Goal: Task Accomplishment & Management: Use online tool/utility

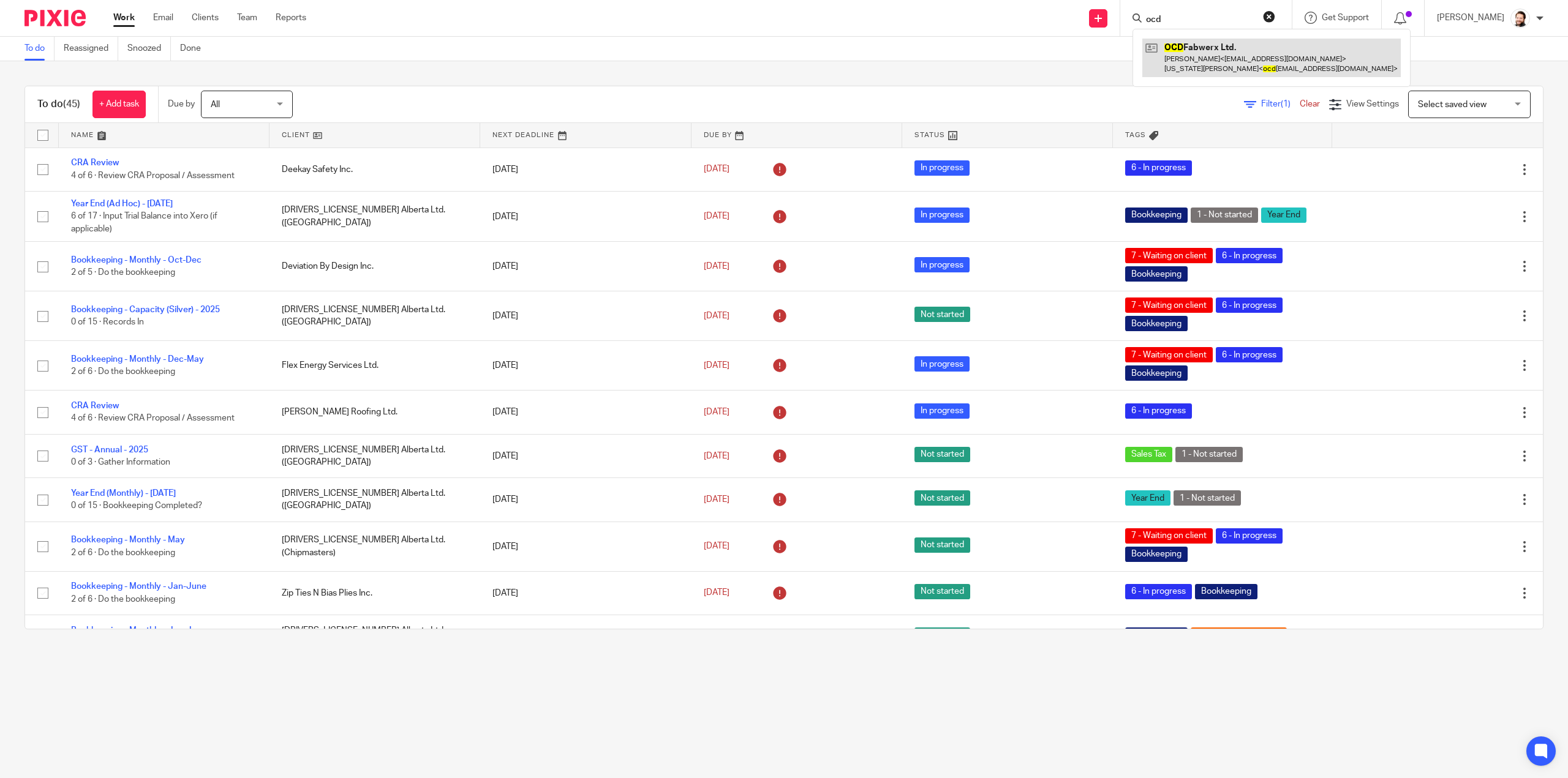
type input "ocd"
click at [1194, 70] on link at bounding box center [1271, 58] width 258 height 38
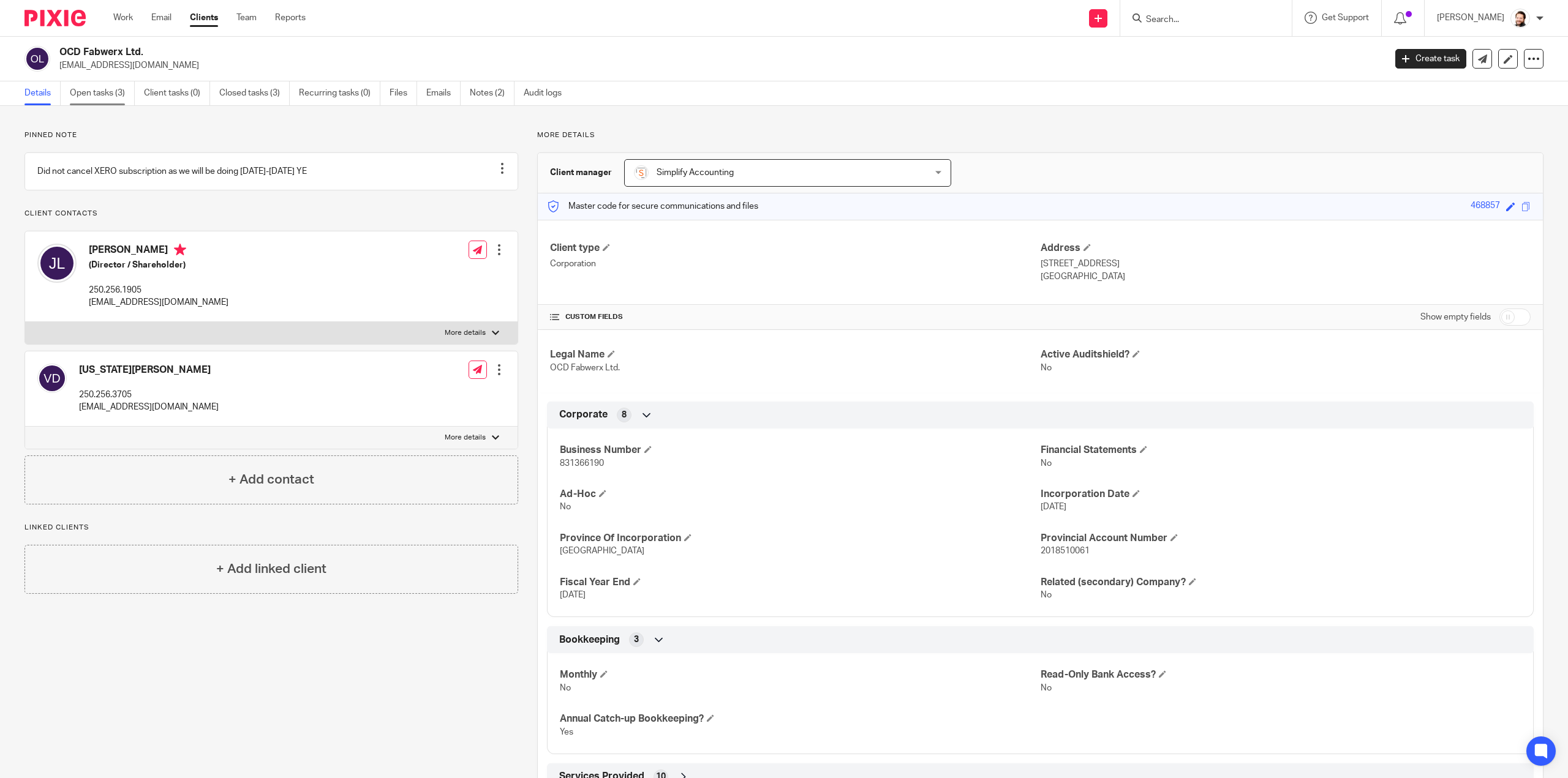
click at [119, 88] on link "Open tasks (3)" at bounding box center [102, 92] width 65 height 24
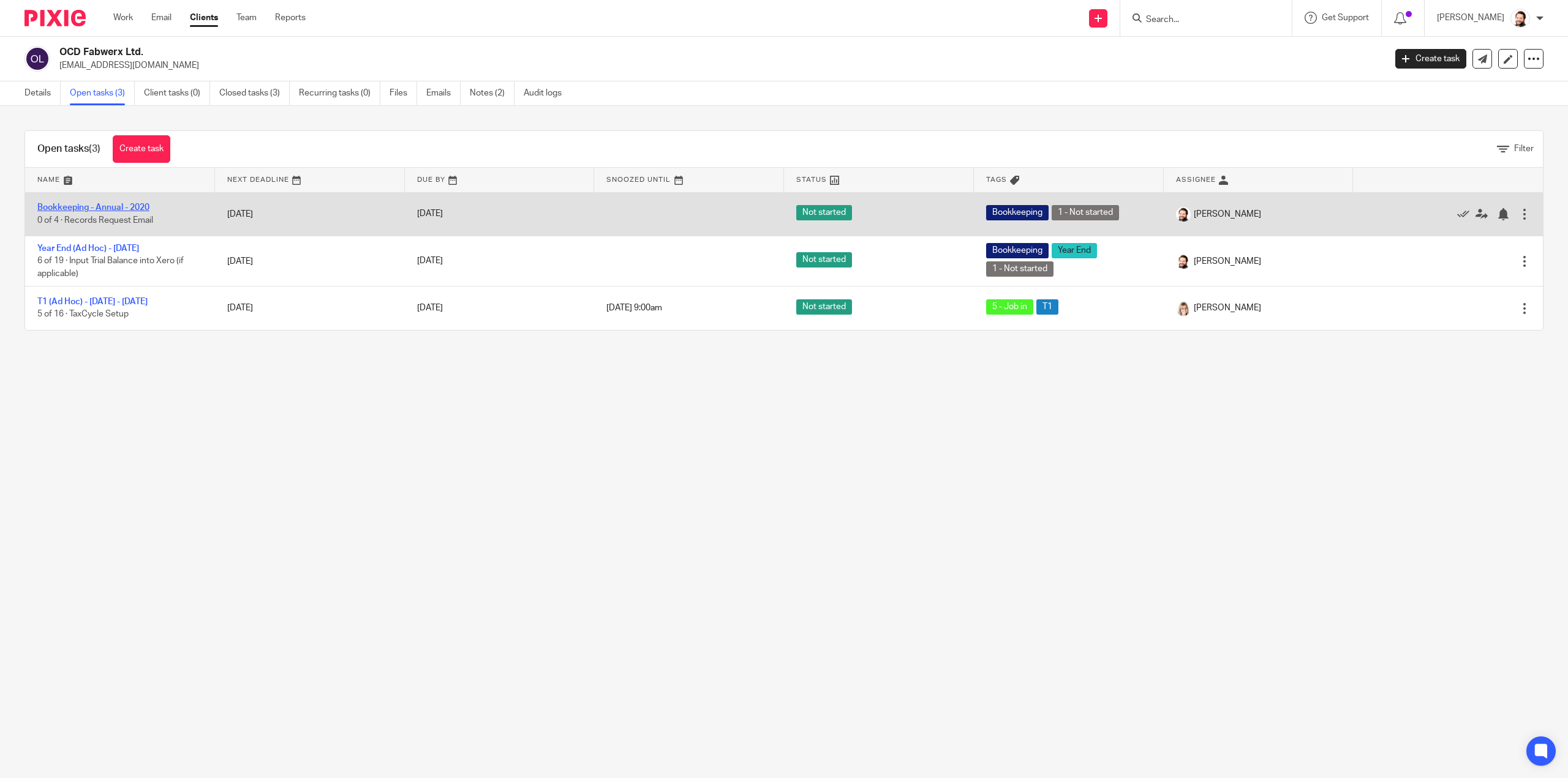
click at [109, 206] on link "Bookkeeping - Annual - 2020" at bounding box center [93, 207] width 112 height 9
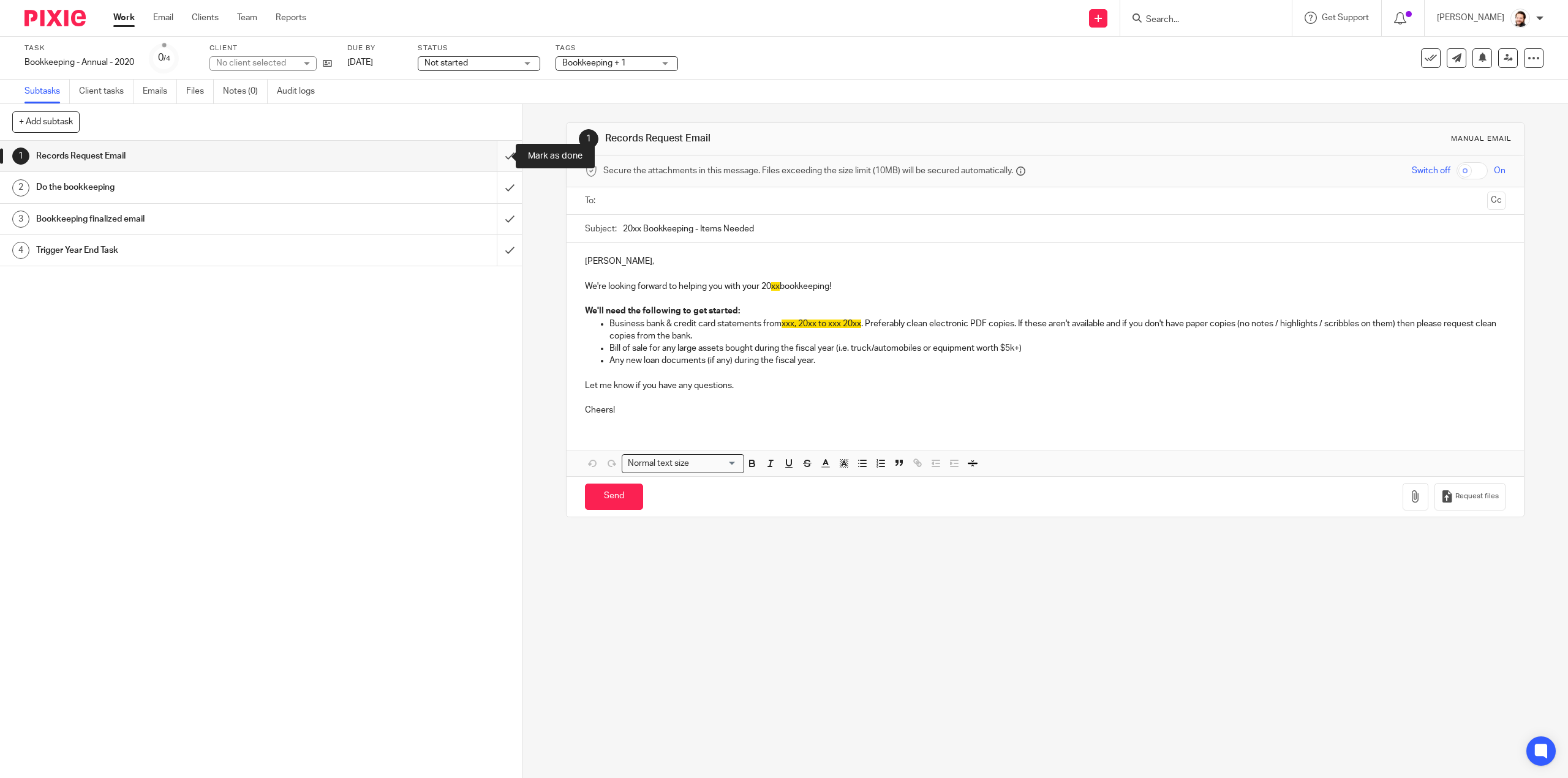
click at [507, 155] on input "submit" at bounding box center [261, 157] width 522 height 31
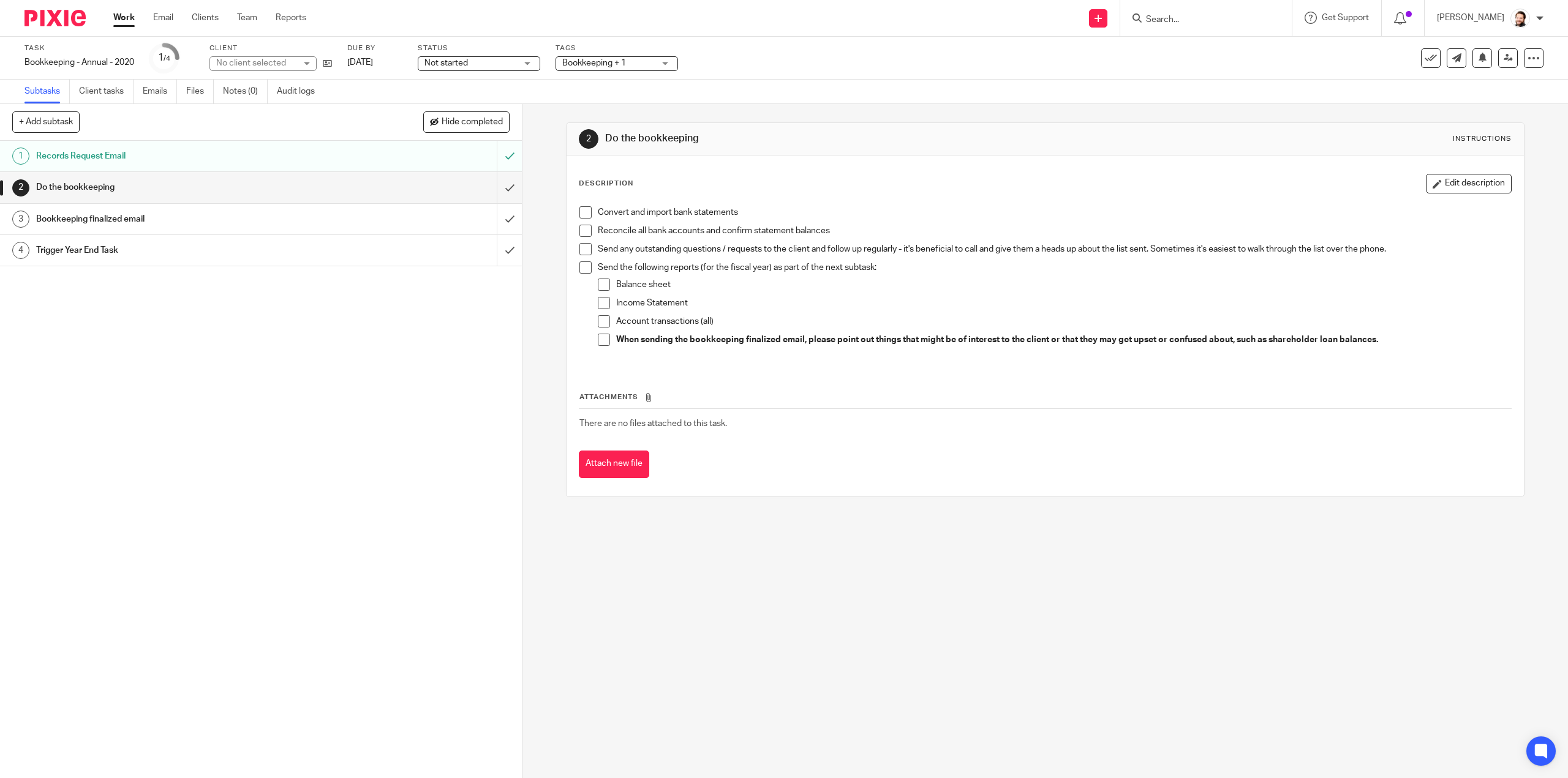
click at [651, 64] on span "Bookkeeping + 1" at bounding box center [608, 63] width 92 height 13
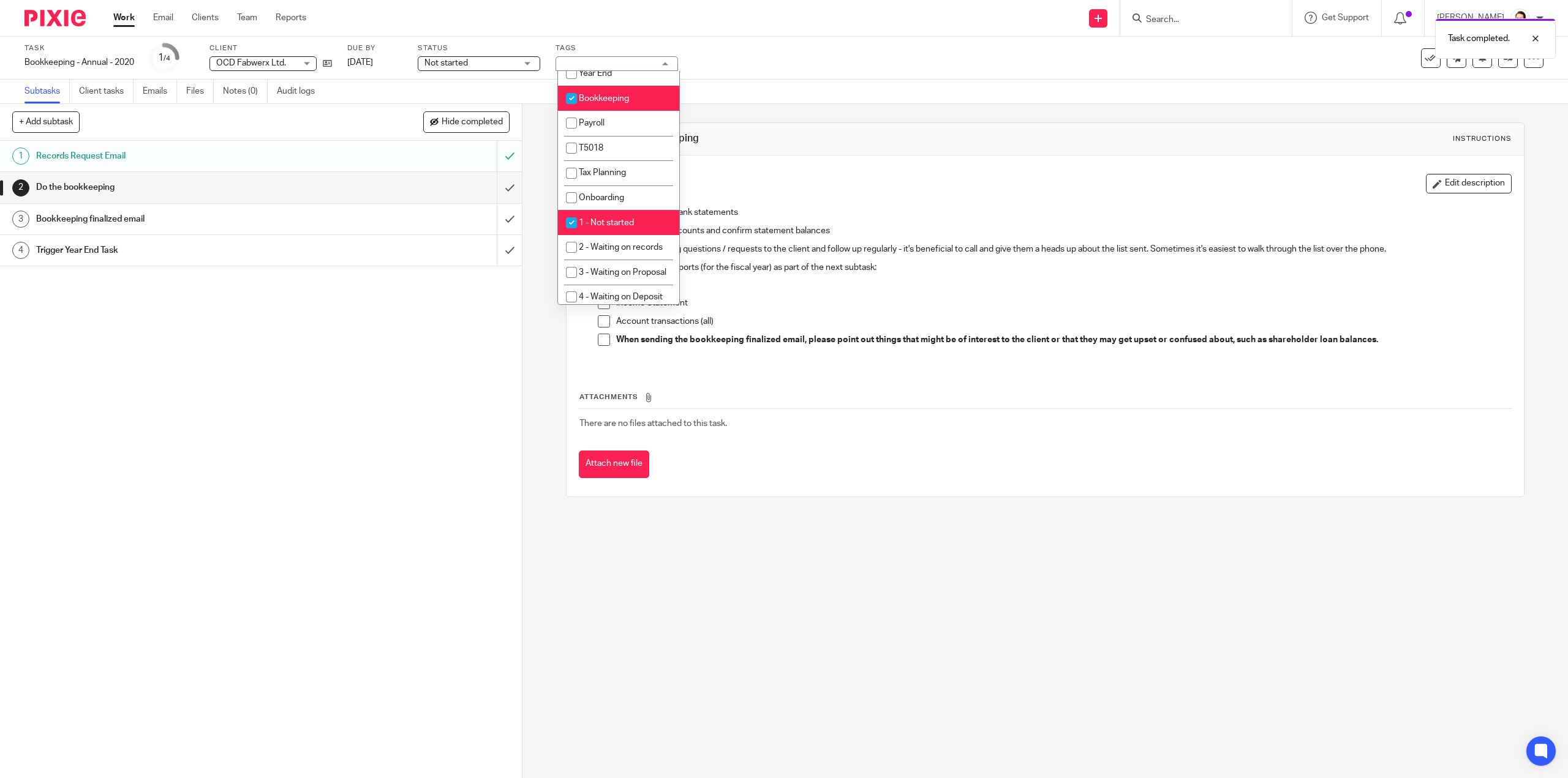
click at [622, 217] on li "1 - Not started" at bounding box center [618, 222] width 121 height 25
checkbox input "false"
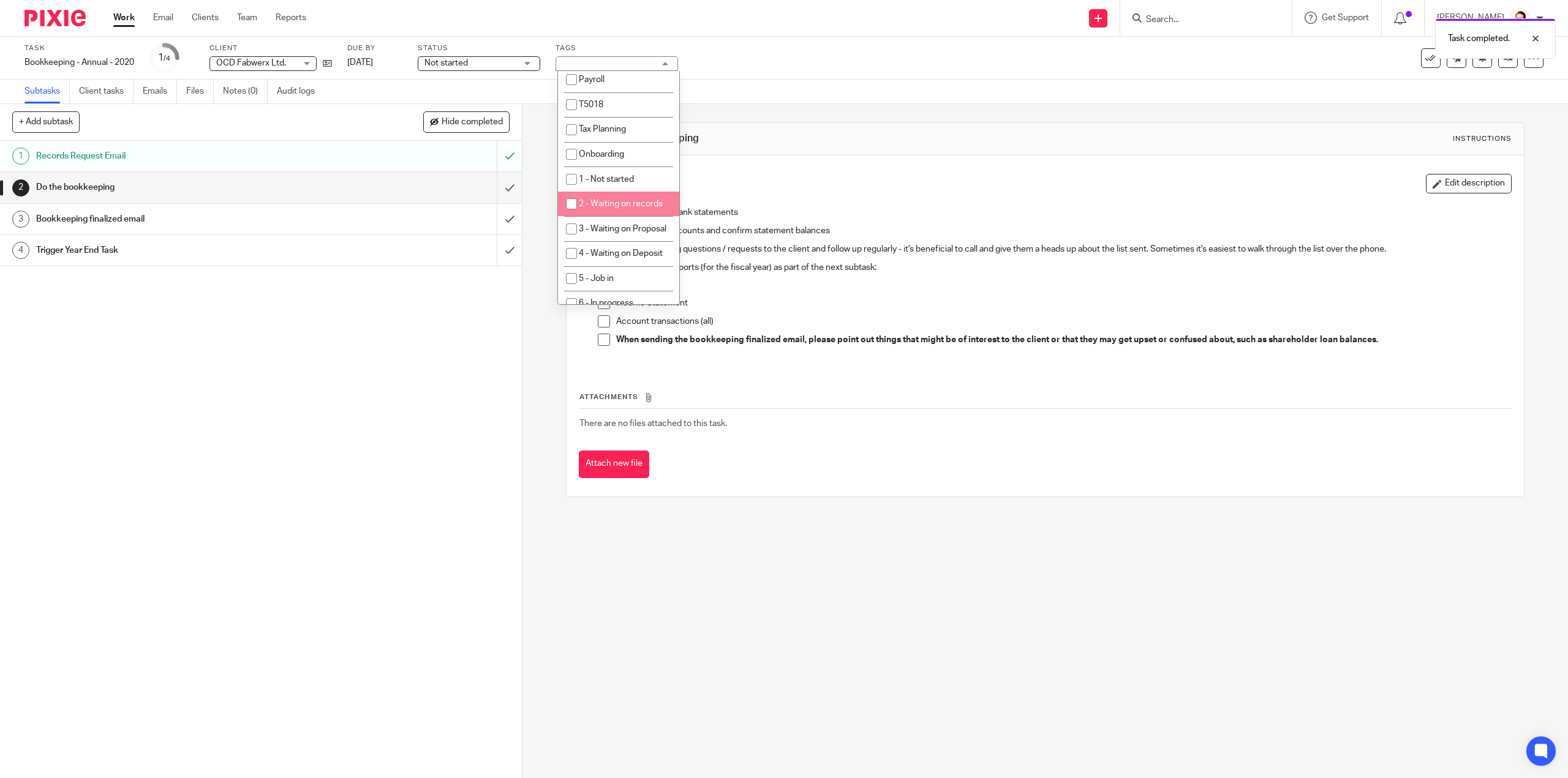
scroll to position [368, 0]
click at [617, 176] on li "6 - In progress" at bounding box center [618, 163] width 121 height 25
checkbox input "true"
drag, startPoint x: 1049, startPoint y: 555, endPoint x: 948, endPoint y: 509, distance: 111.0
click at [1049, 554] on div "2 Do the bookkeeping Instructions Description Edit description Convert and impo…" at bounding box center [1045, 441] width 1045 height 674
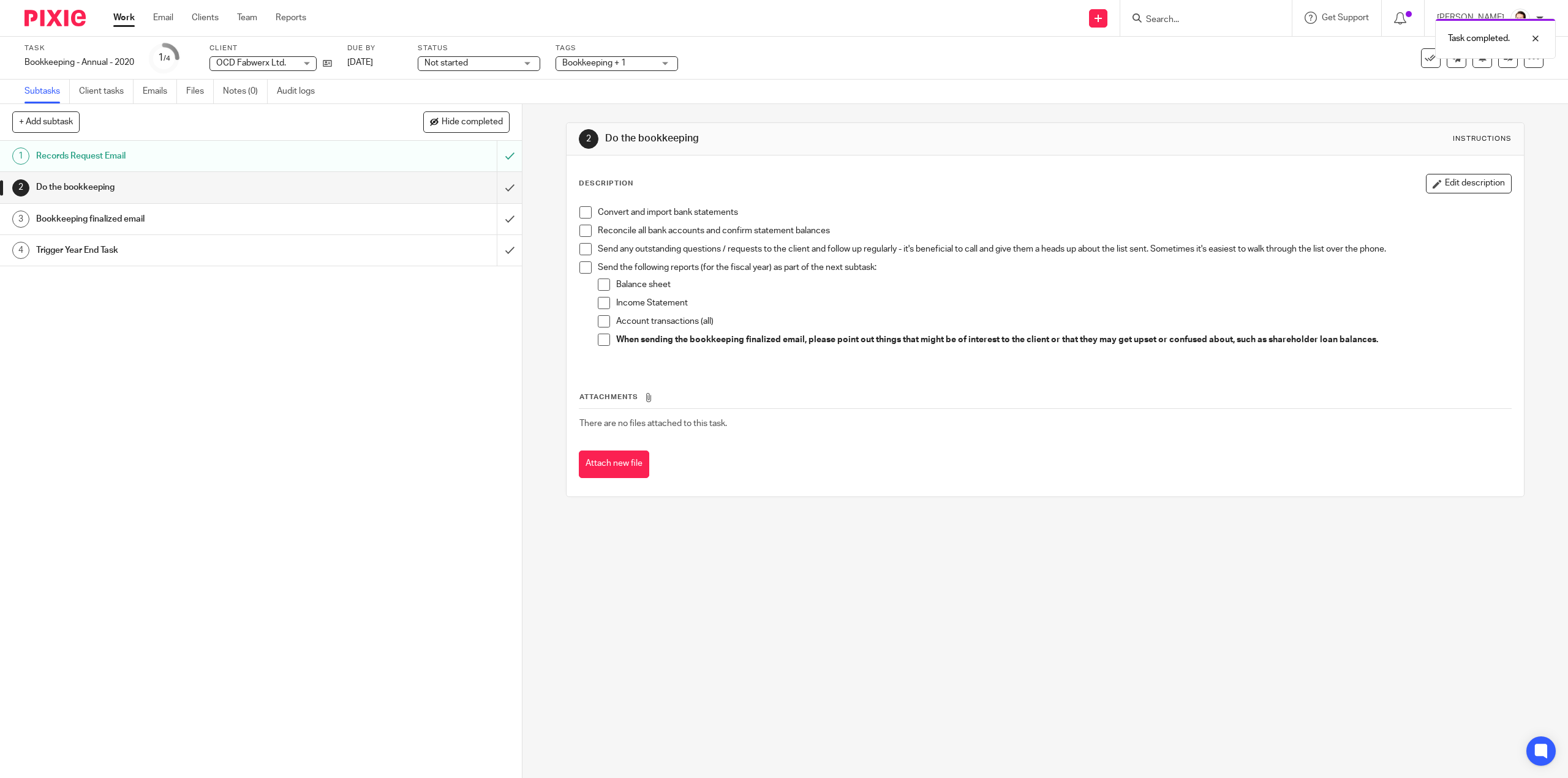
click at [582, 210] on span at bounding box center [585, 212] width 12 height 12
